Goal: Information Seeking & Learning: Learn about a topic

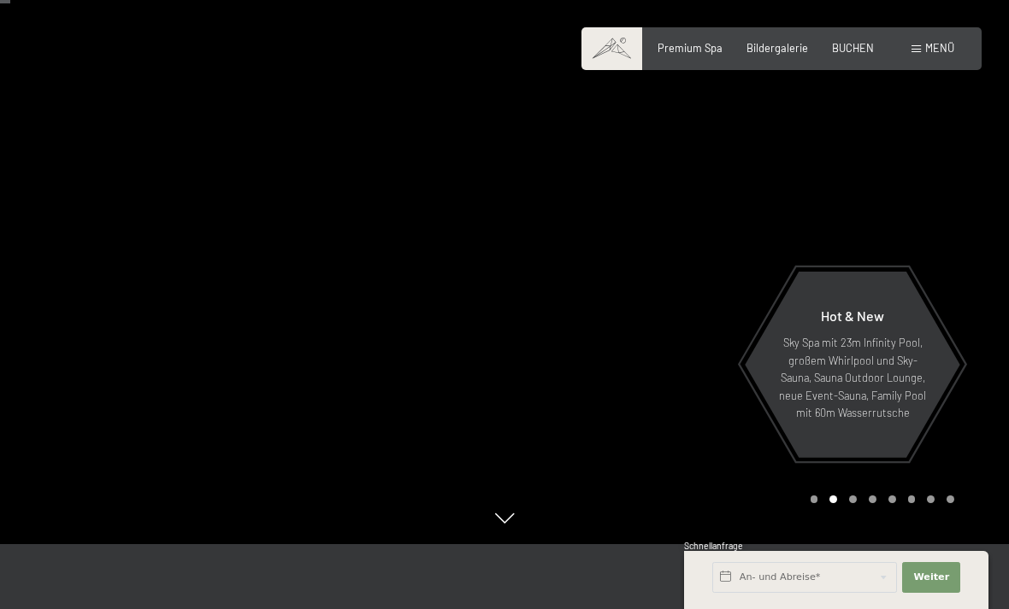
scroll to position [62, 0]
click at [769, 49] on span "Bildergalerie" at bounding box center [777, 45] width 62 height 14
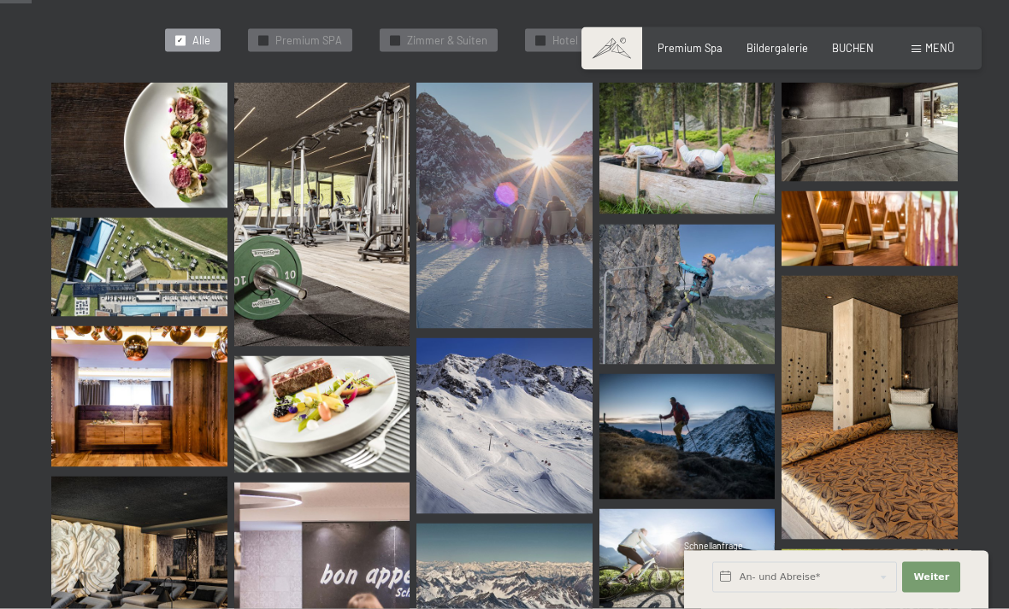
scroll to position [443, 0]
click at [908, 233] on img at bounding box center [869, 228] width 176 height 75
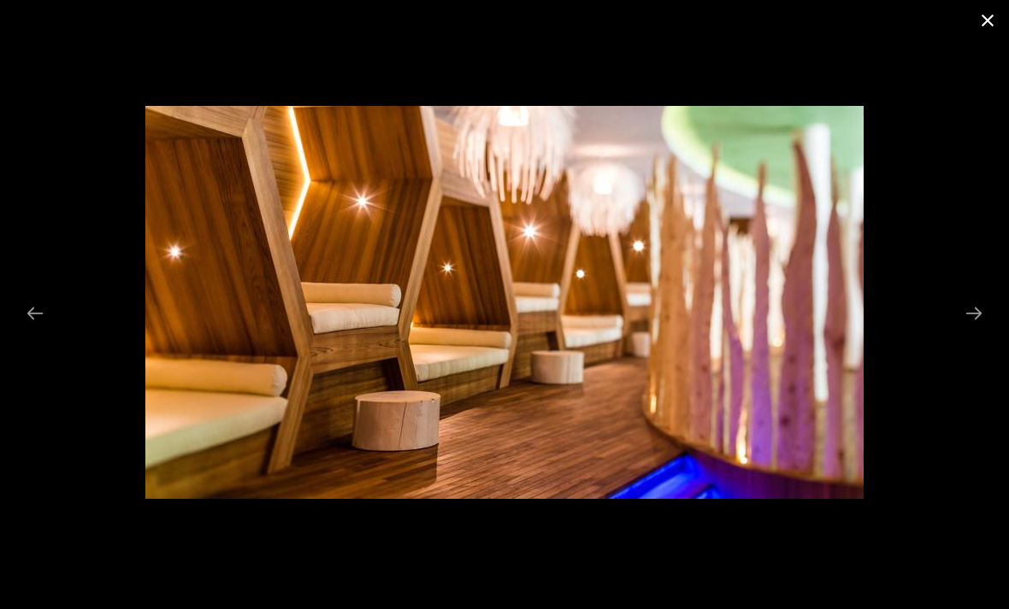
click at [998, 15] on button "Close gallery" at bounding box center [987, 20] width 43 height 40
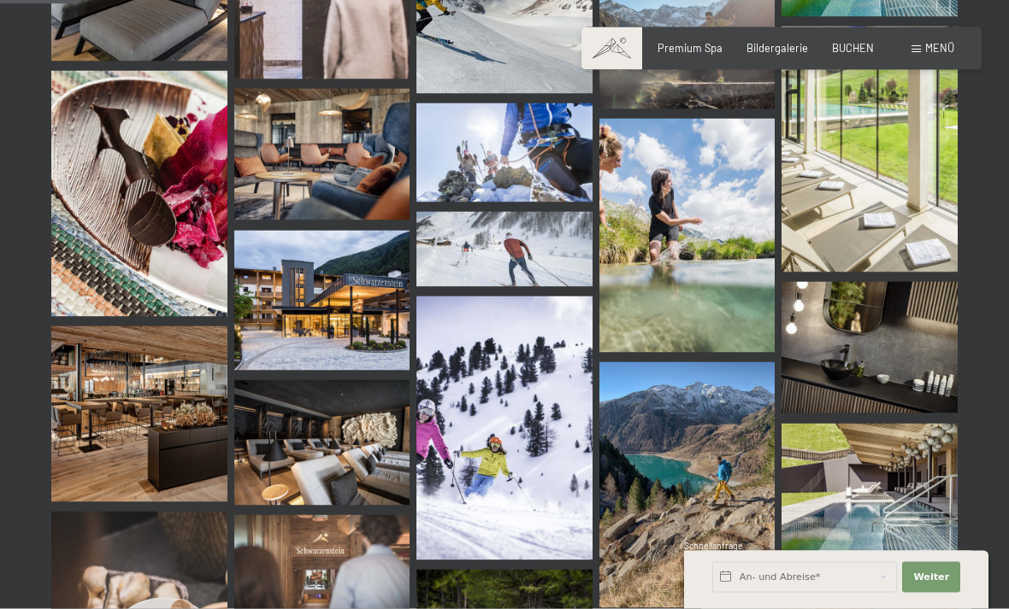
scroll to position [1092, 0]
click at [891, 215] on img at bounding box center [869, 149] width 176 height 246
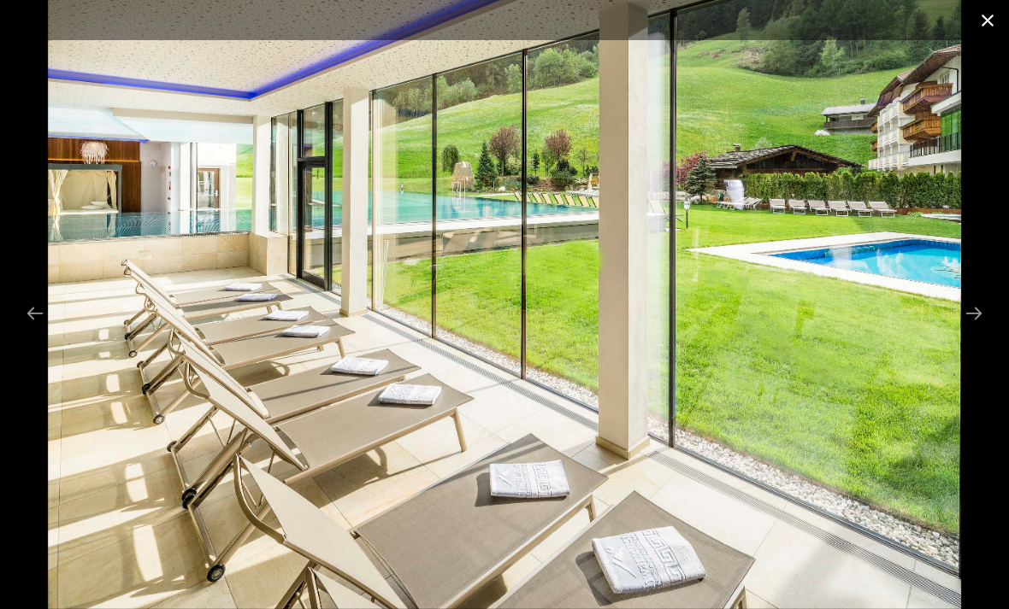
click at [976, 32] on button "Close gallery" at bounding box center [987, 20] width 43 height 40
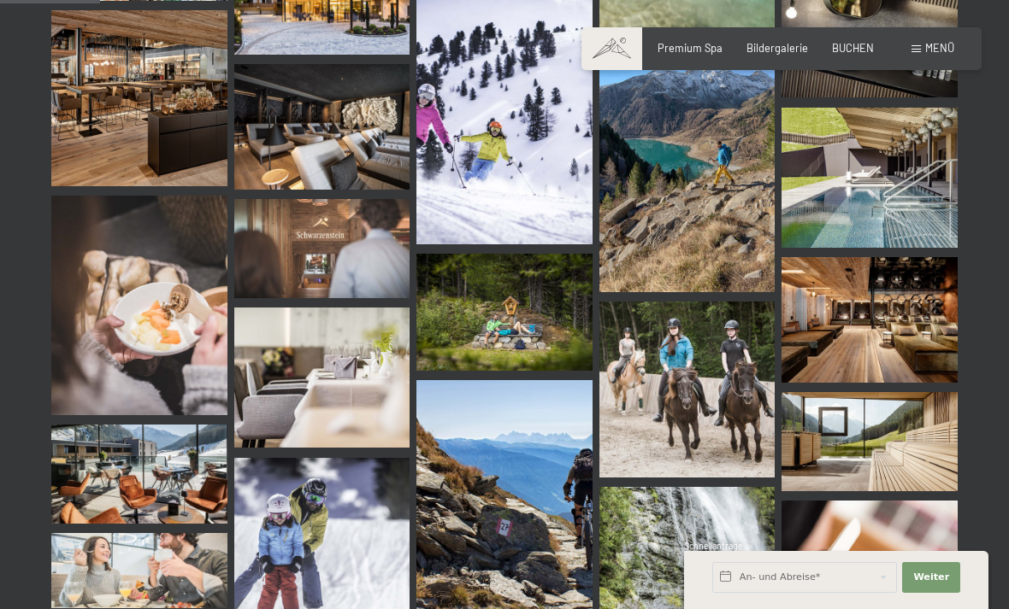
scroll to position [1407, 0]
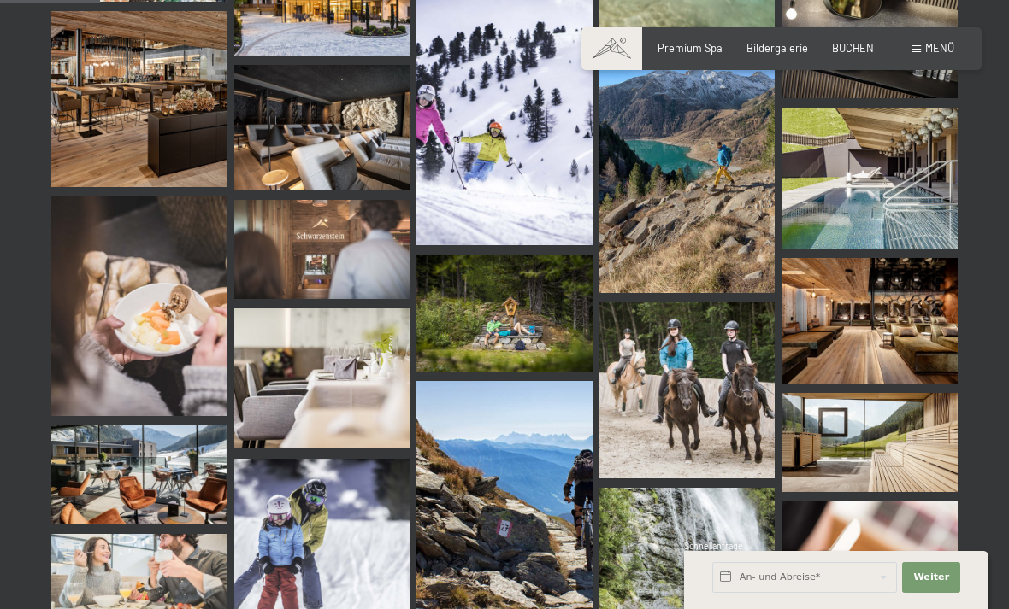
click at [178, 144] on img at bounding box center [139, 99] width 176 height 176
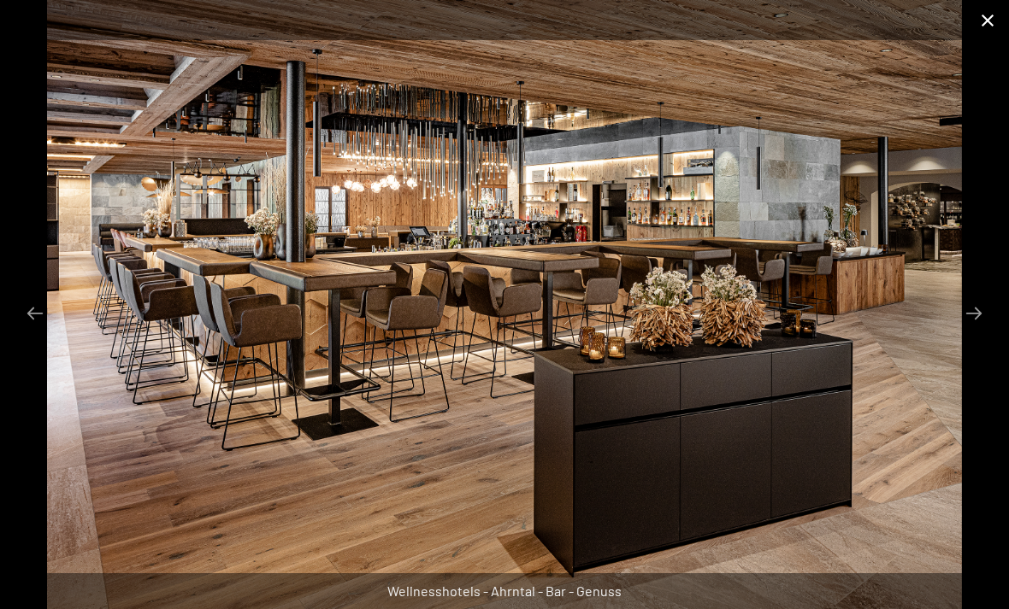
click at [987, 21] on button "Close gallery" at bounding box center [987, 20] width 43 height 40
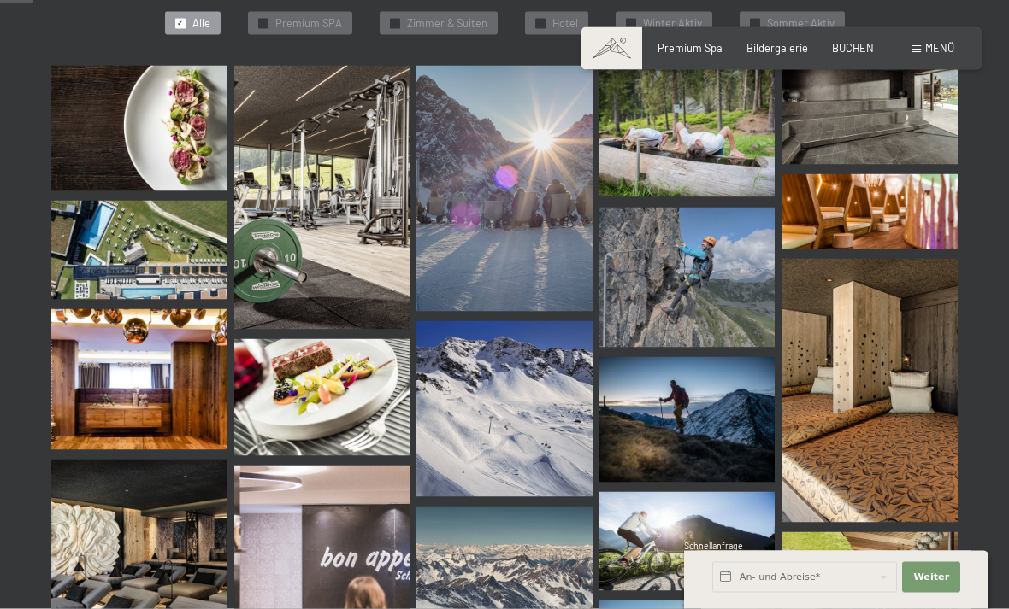
scroll to position [437, 0]
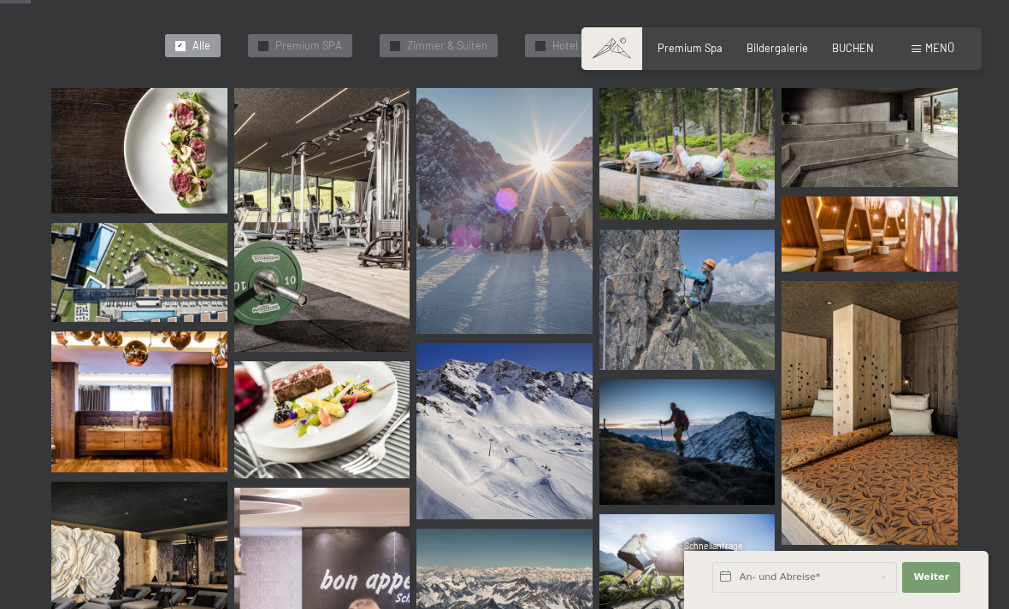
click at [300, 229] on img at bounding box center [322, 219] width 176 height 263
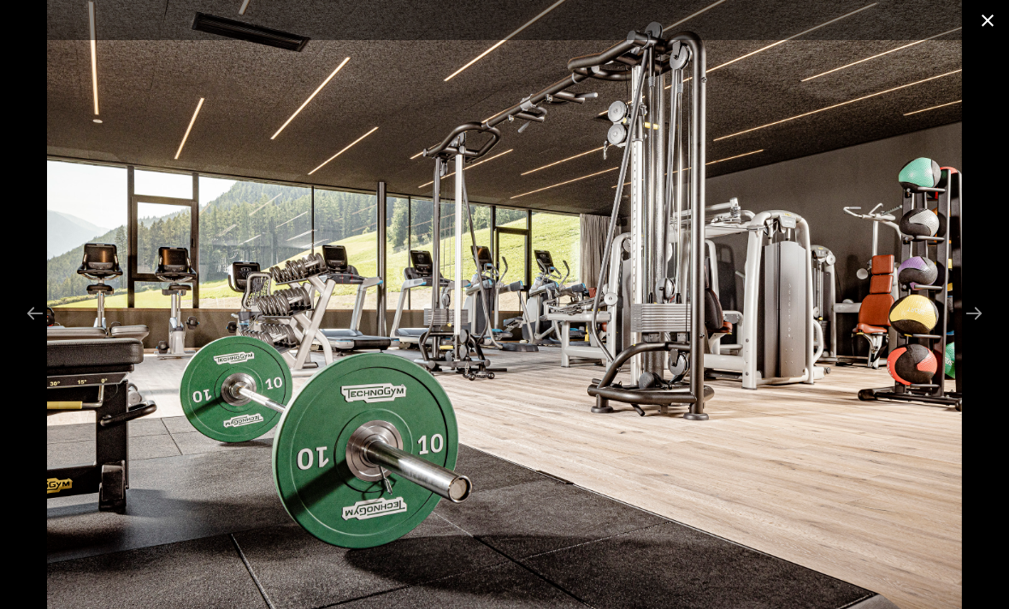
click at [988, 12] on button "Close gallery" at bounding box center [987, 20] width 43 height 40
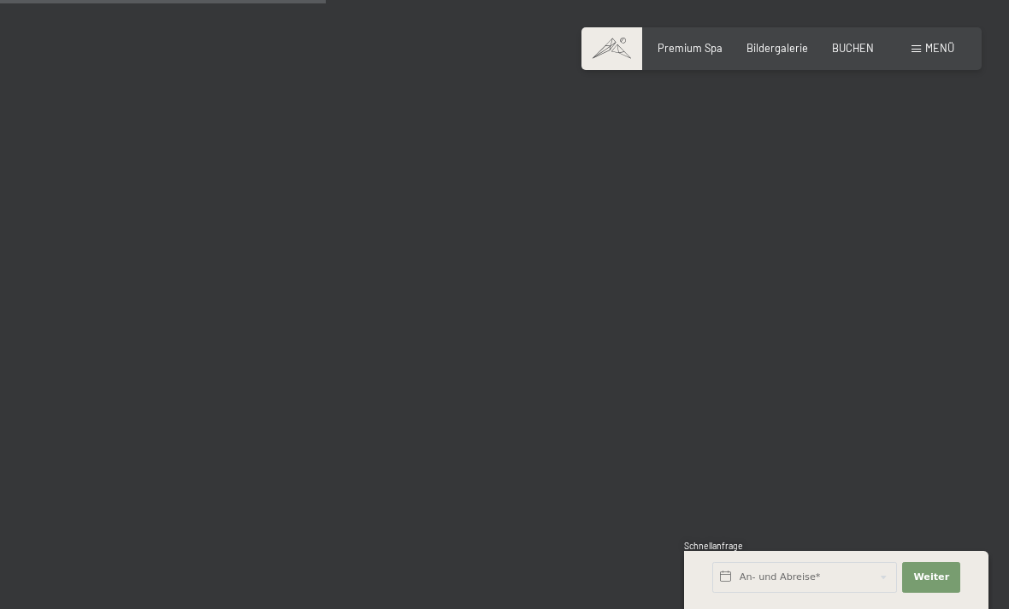
scroll to position [4708, 0]
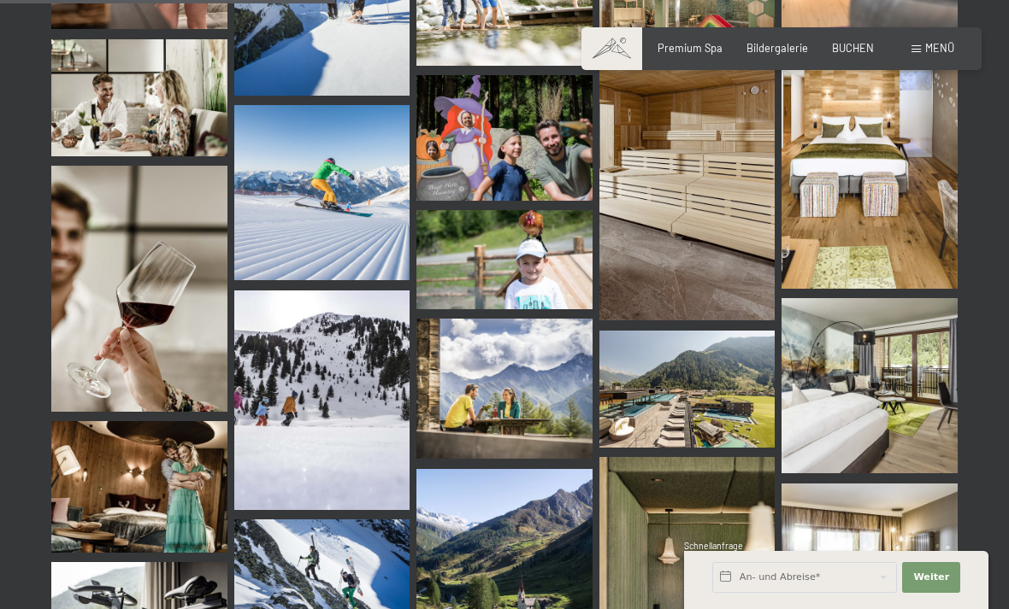
click at [874, 210] on img at bounding box center [869, 166] width 176 height 246
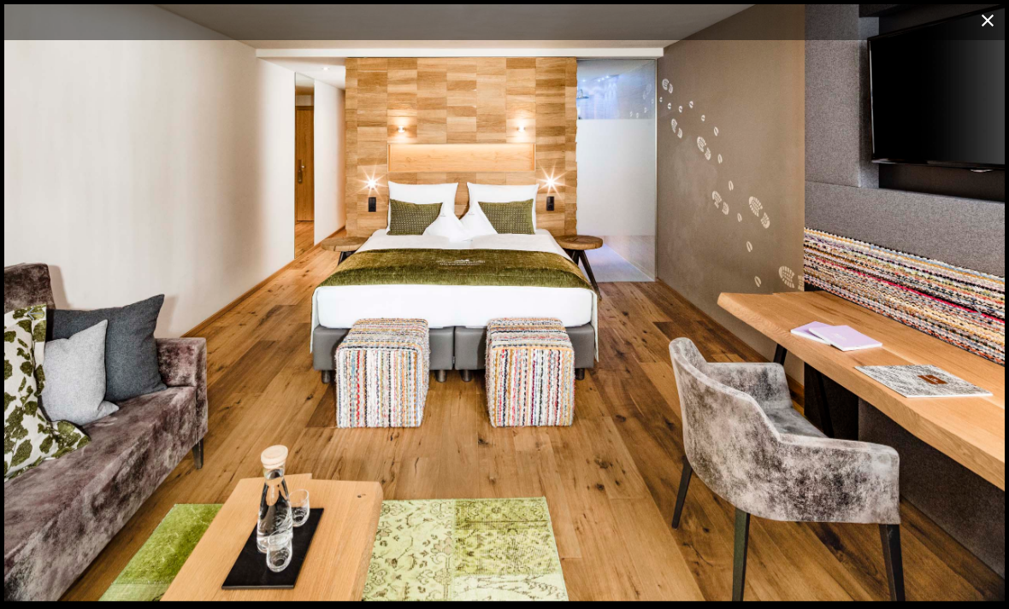
click at [977, 22] on button "Close gallery" at bounding box center [987, 20] width 43 height 40
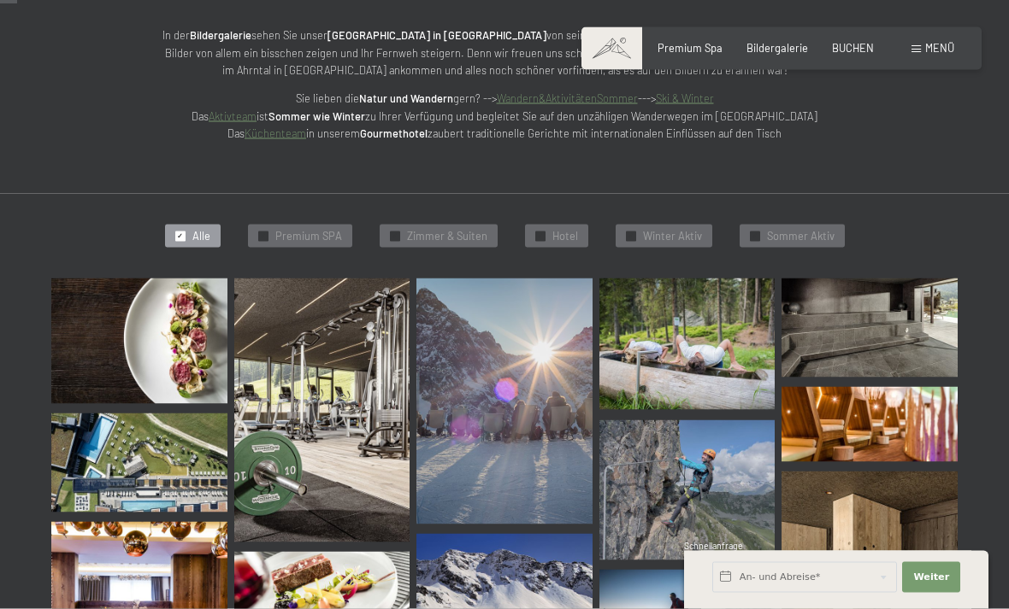
scroll to position [250, 0]
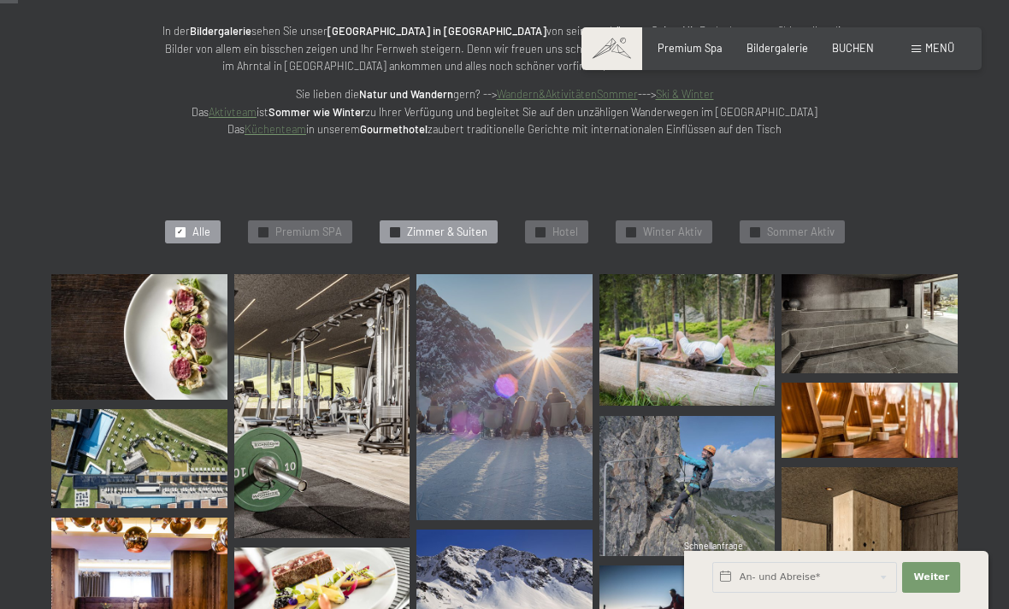
click at [455, 225] on span "Zimmer & Suiten" at bounding box center [447, 232] width 80 height 15
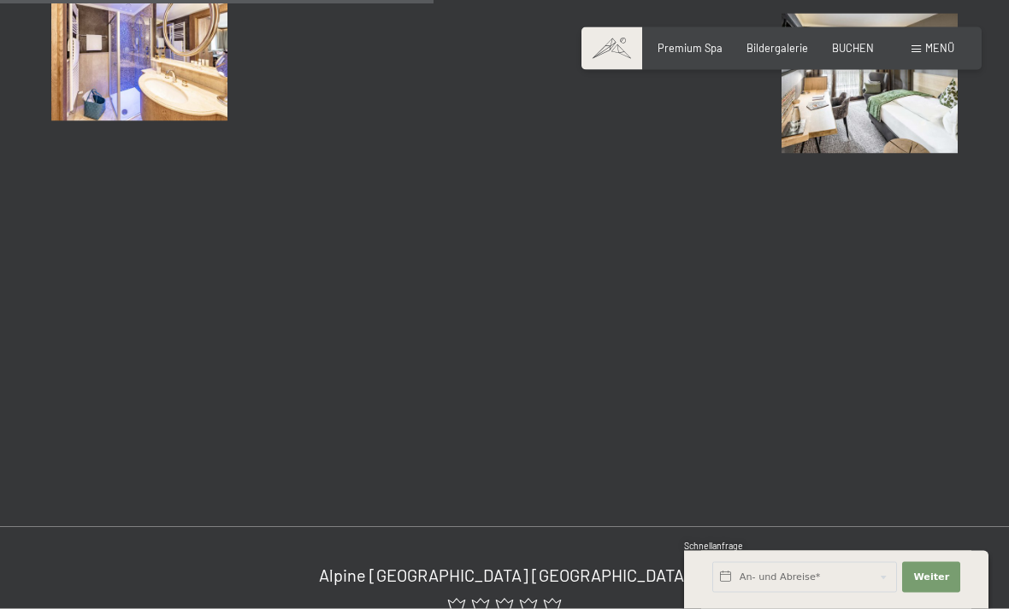
scroll to position [661, 0]
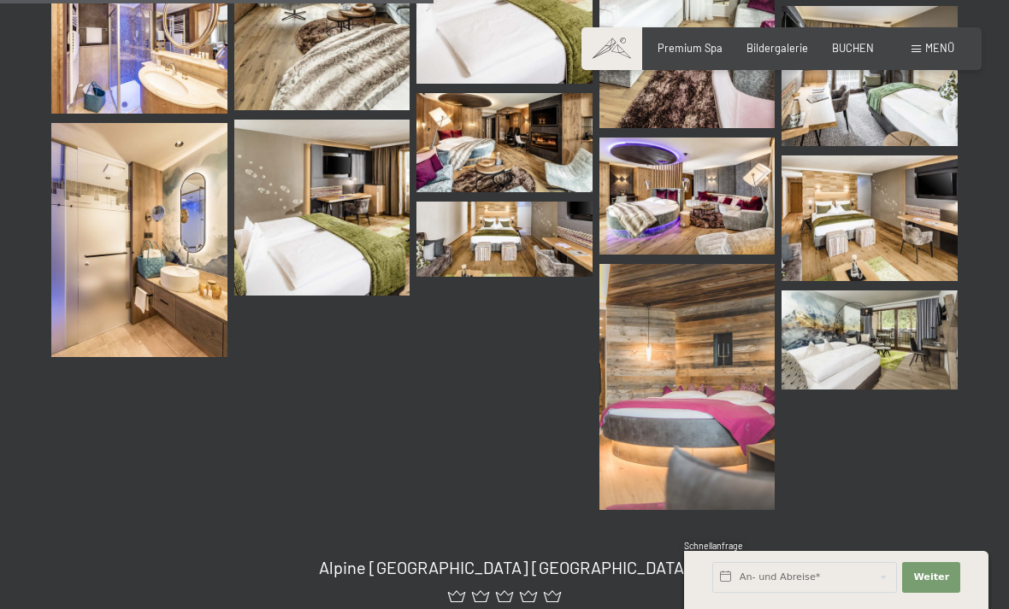
click at [719, 187] on img at bounding box center [687, 196] width 176 height 117
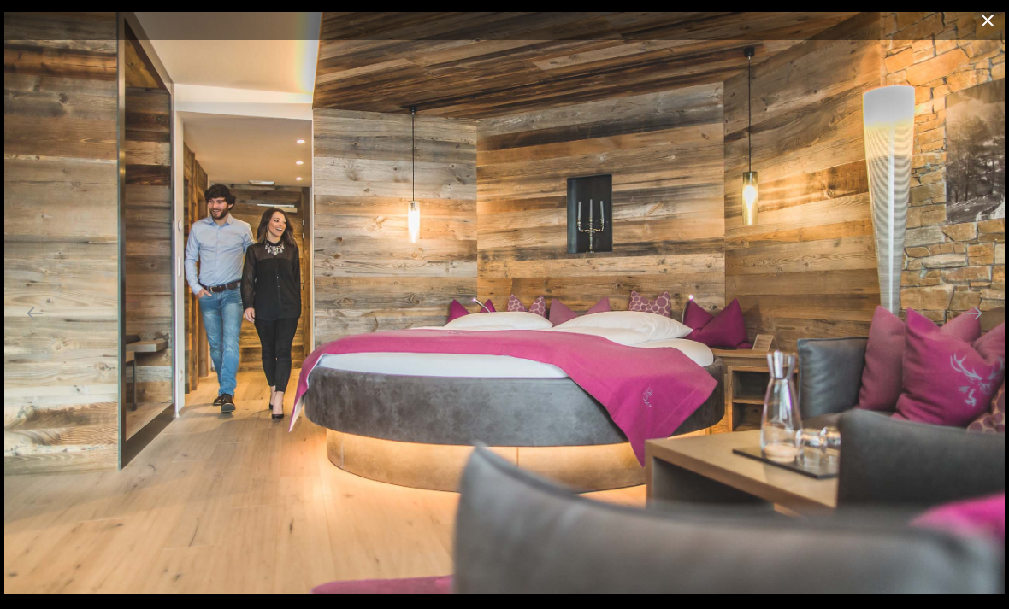
click at [966, 21] on button "Close gallery" at bounding box center [987, 20] width 43 height 40
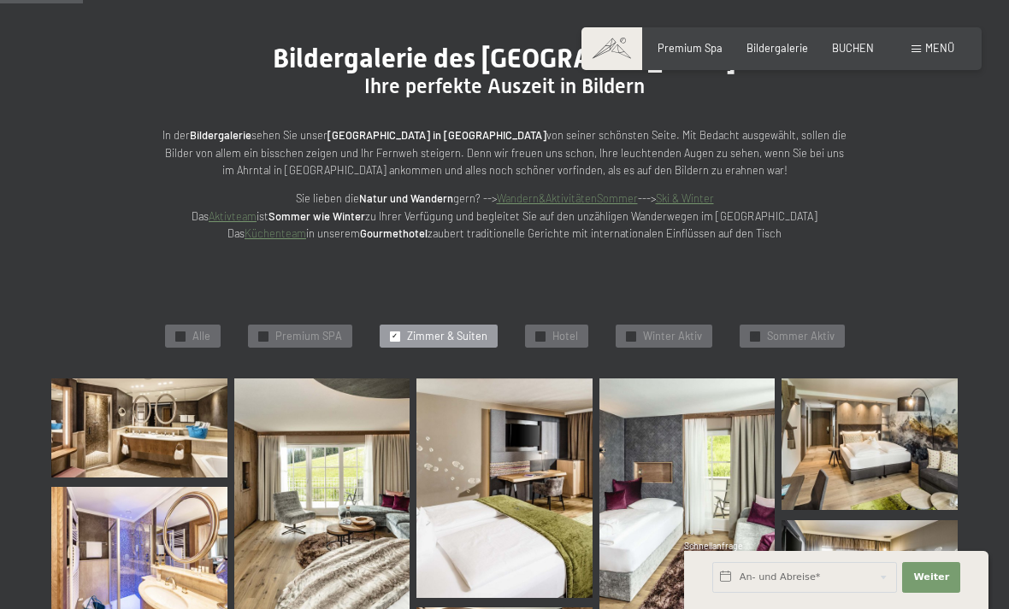
scroll to position [144, 0]
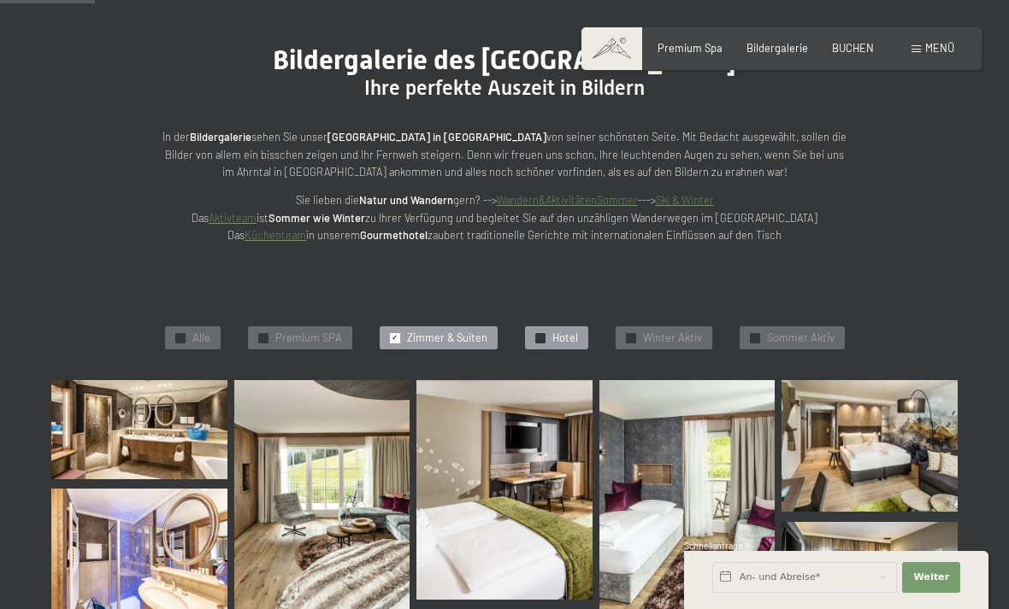
click at [546, 335] on div "✓ Hotel" at bounding box center [556, 339] width 63 height 24
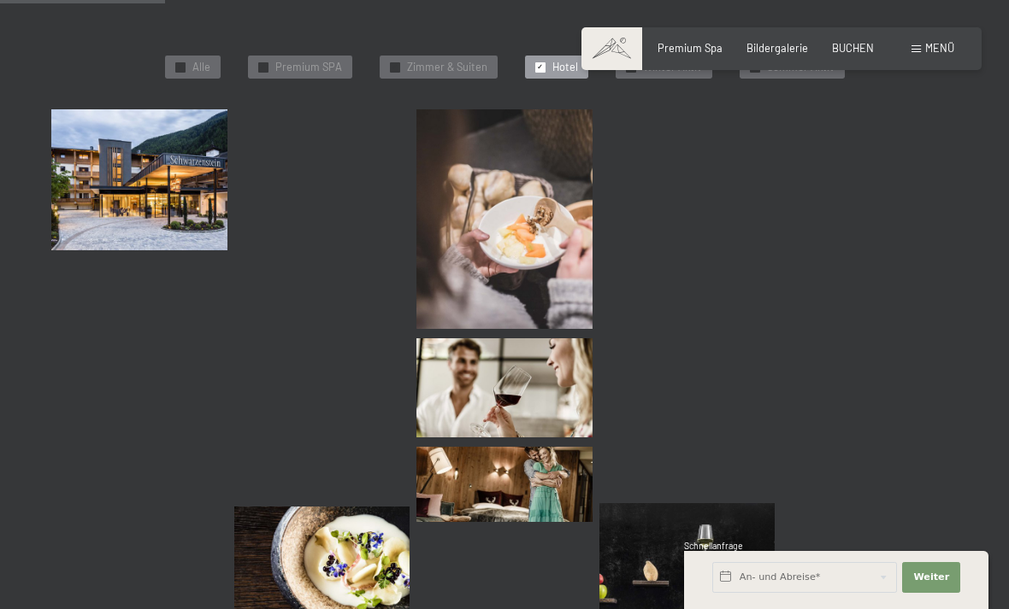
scroll to position [415, 0]
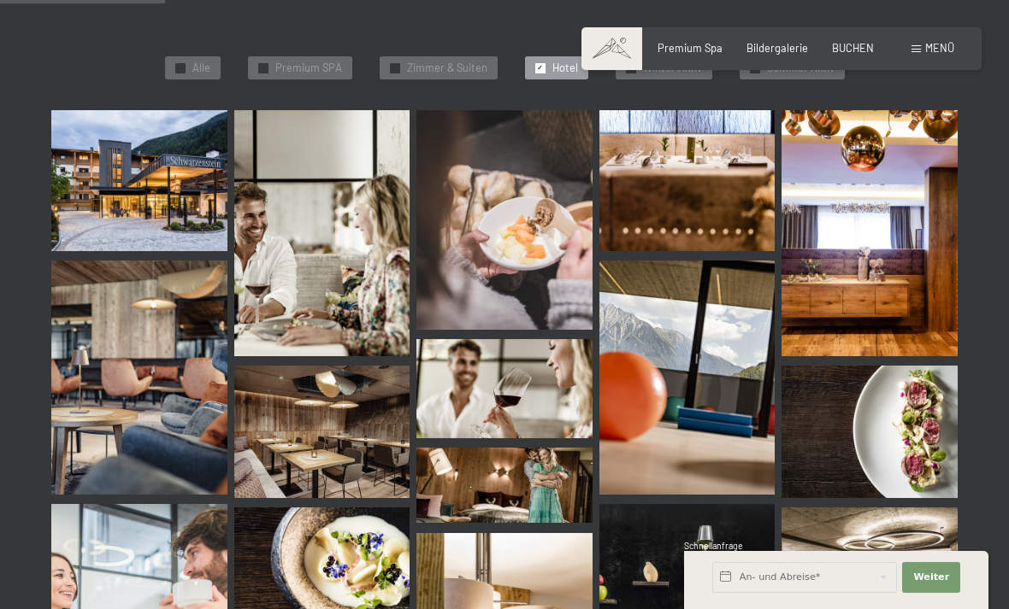
click at [165, 203] on img at bounding box center [139, 180] width 176 height 140
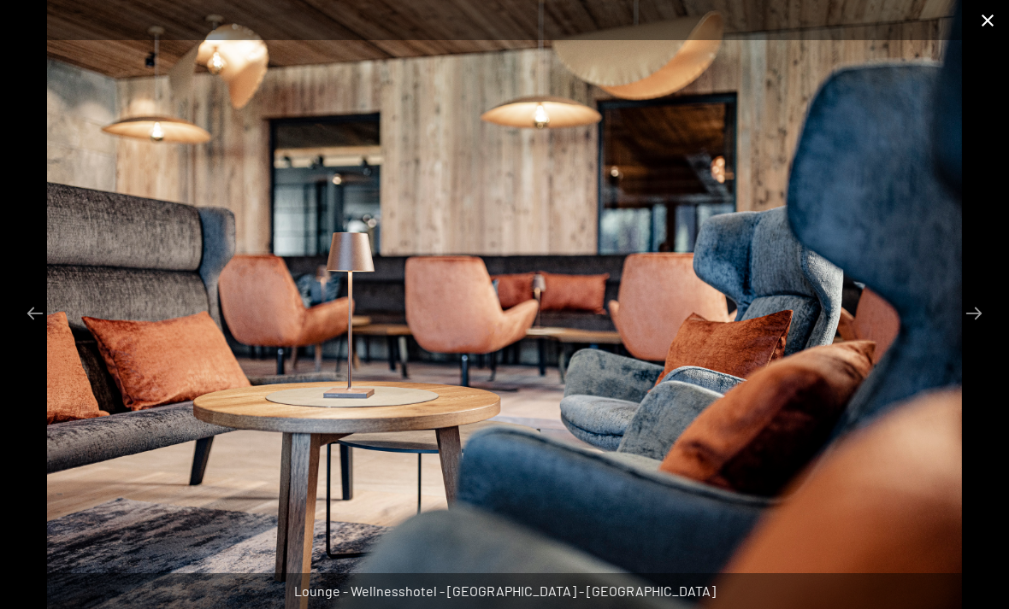
click at [976, 26] on button "Close gallery" at bounding box center [987, 20] width 43 height 40
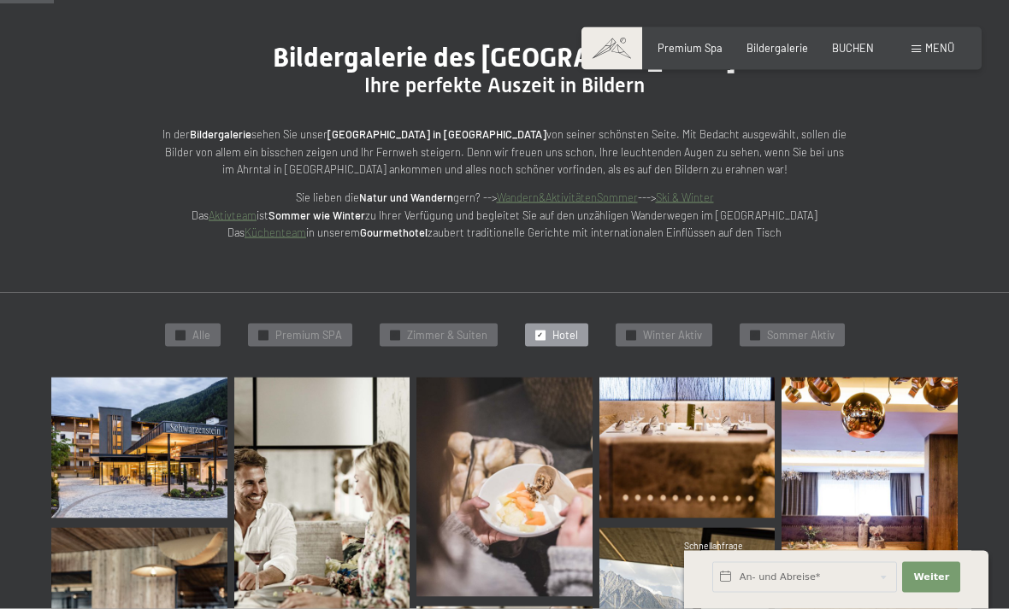
scroll to position [134, 0]
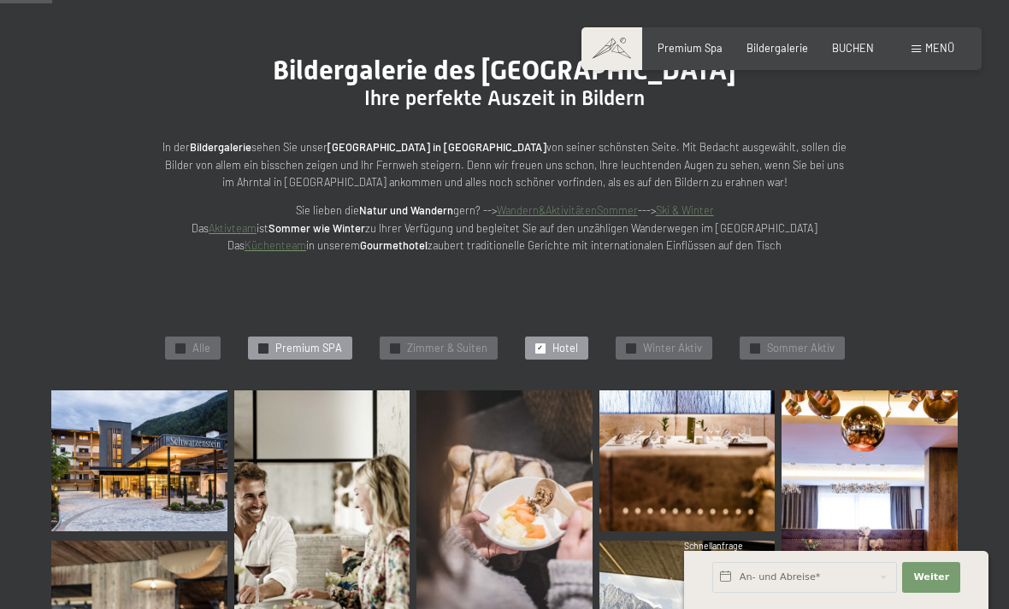
click at [315, 344] on span "Premium SPA" at bounding box center [308, 348] width 67 height 15
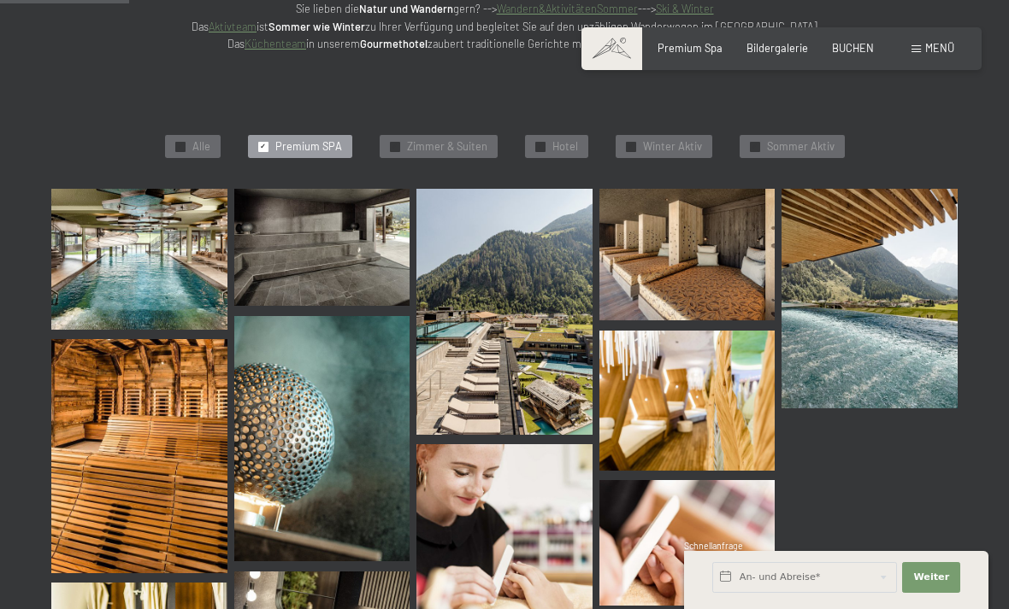
scroll to position [400, 0]
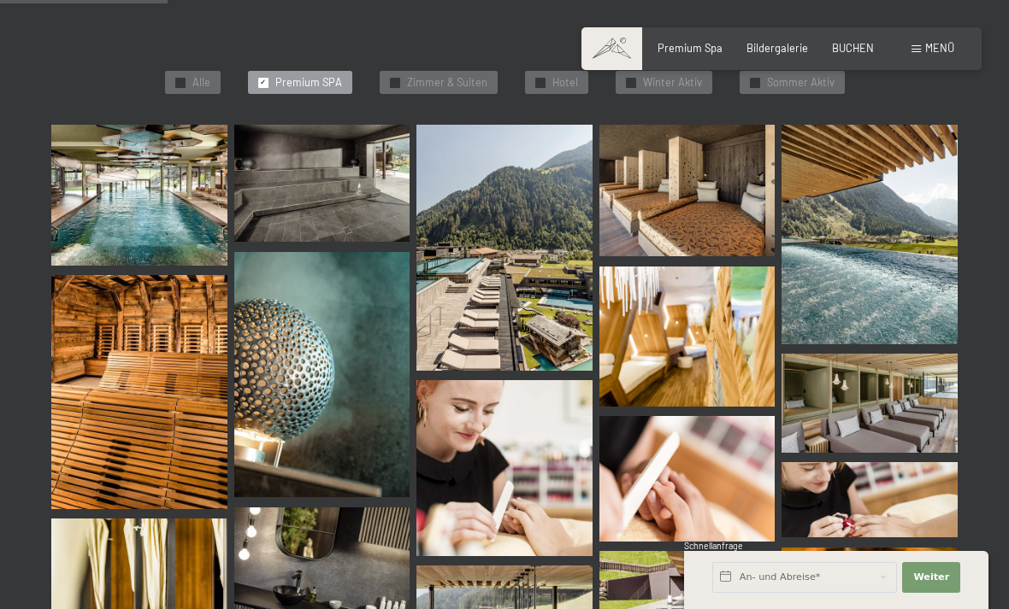
click at [150, 227] on img at bounding box center [139, 195] width 176 height 140
